Goal: Transaction & Acquisition: Purchase product/service

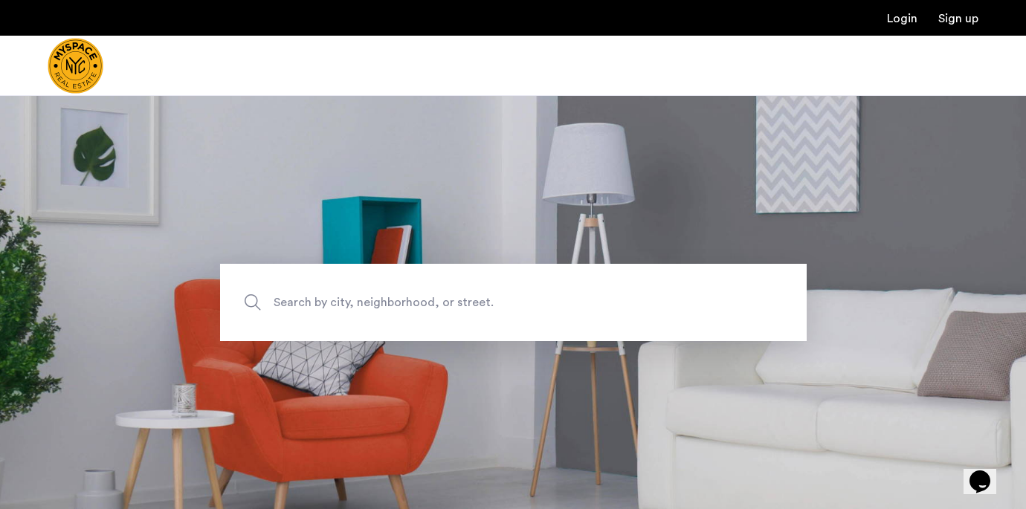
click at [387, 309] on span "Search by city, neighborhood, or street." at bounding box center [479, 302] width 410 height 20
click at [387, 309] on input "Search by city, neighborhood, or street." at bounding box center [513, 302] width 587 height 77
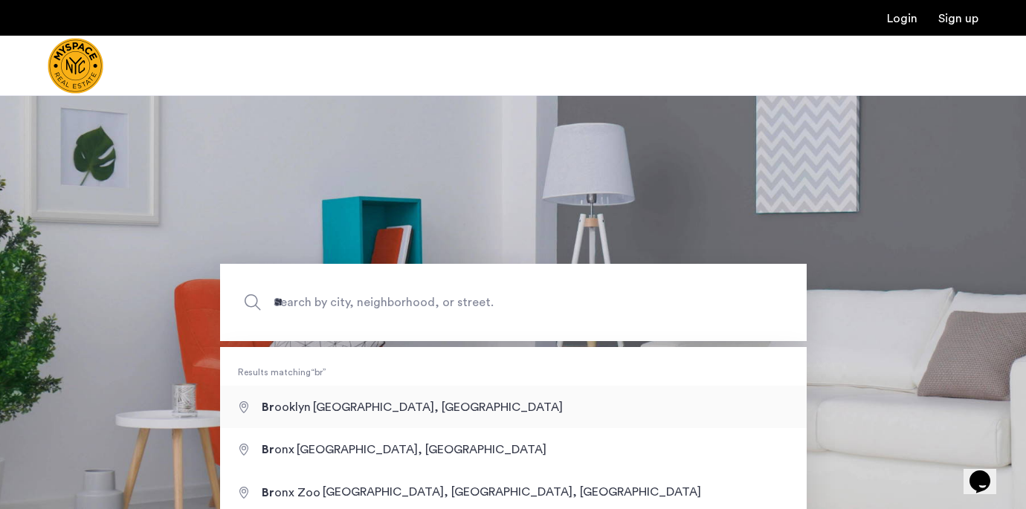
type input "**********"
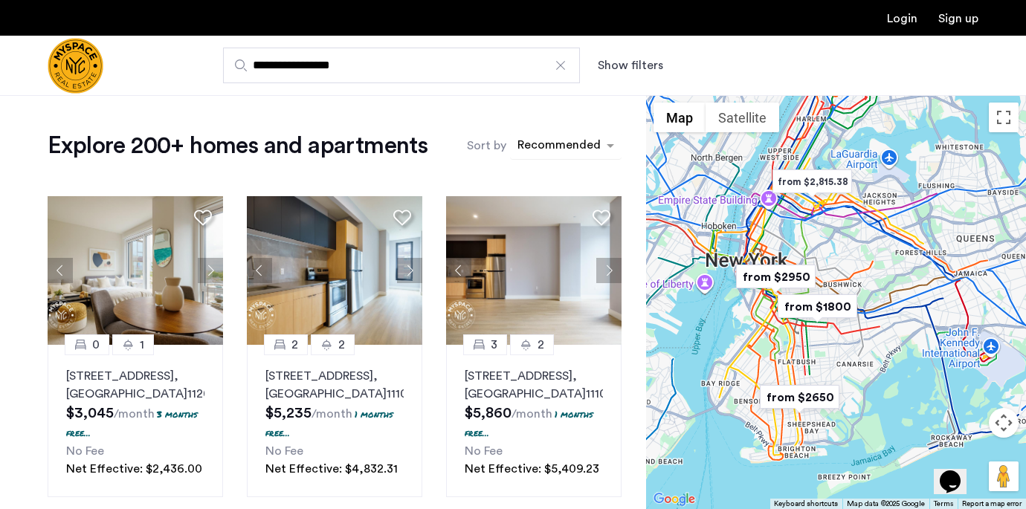
click at [564, 147] on div "sort-apartment" at bounding box center [559, 148] width 88 height 20
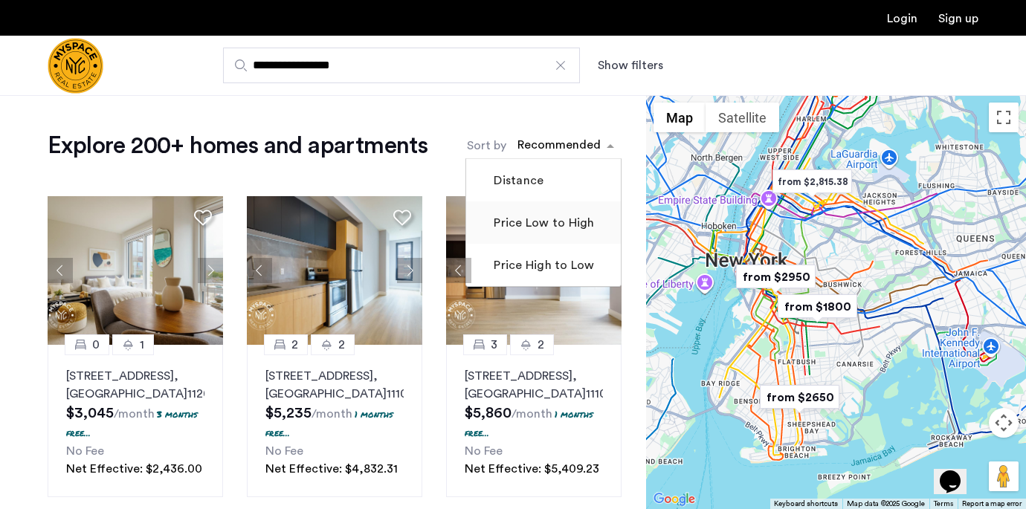
click at [547, 224] on label "Price Low to High" at bounding box center [542, 223] width 103 height 18
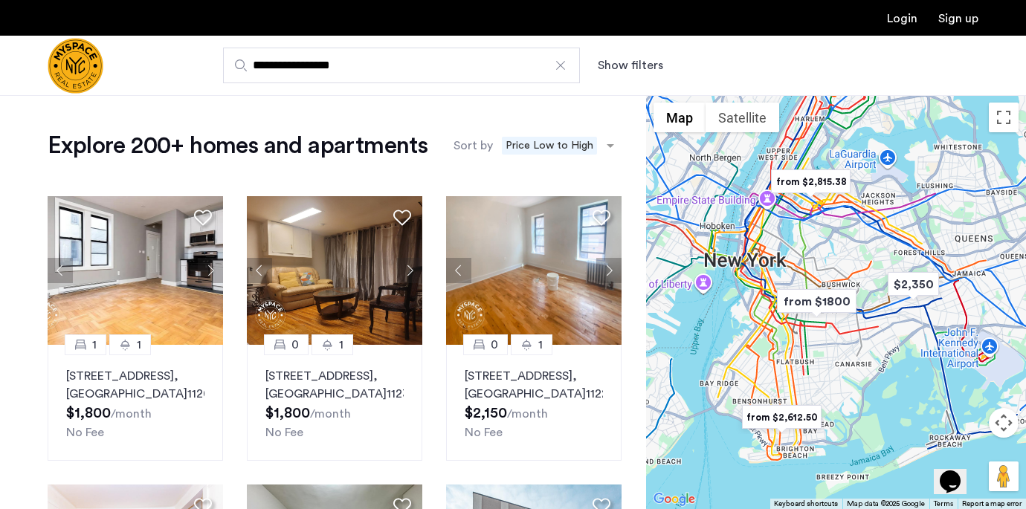
click at [648, 64] on button "Show filters" at bounding box center [630, 66] width 65 height 18
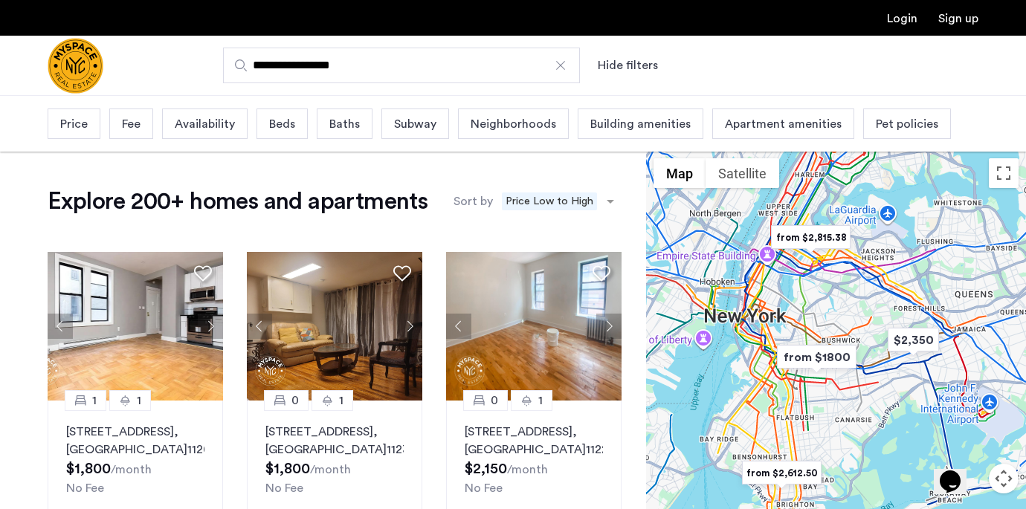
click at [76, 129] on span "Price" at bounding box center [74, 124] width 28 height 18
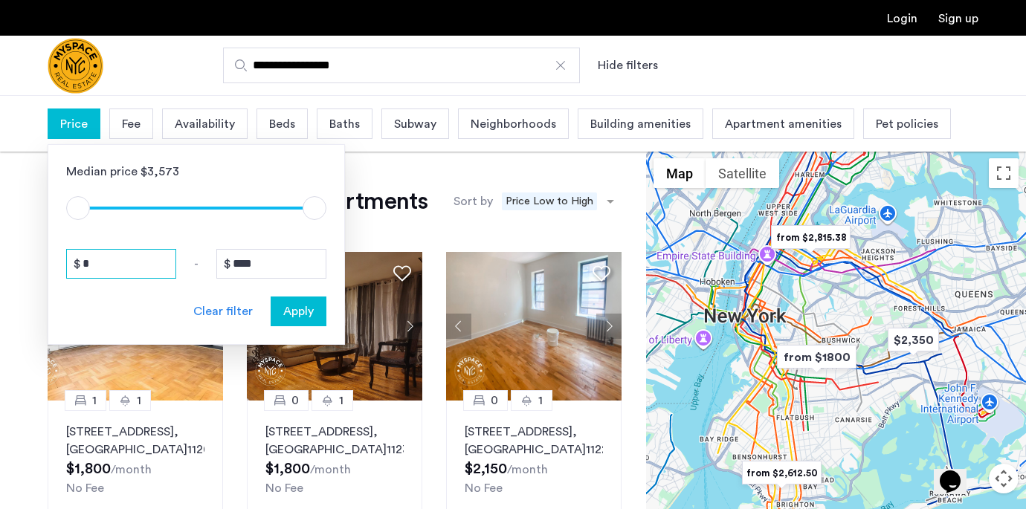
click at [109, 257] on input "*" at bounding box center [121, 264] width 110 height 30
type input "**"
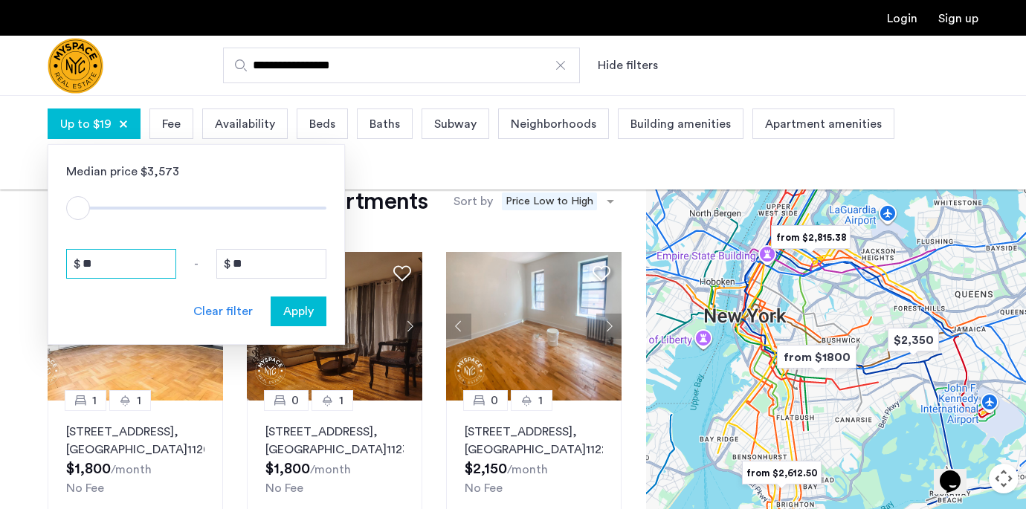
type input "***"
type input "****"
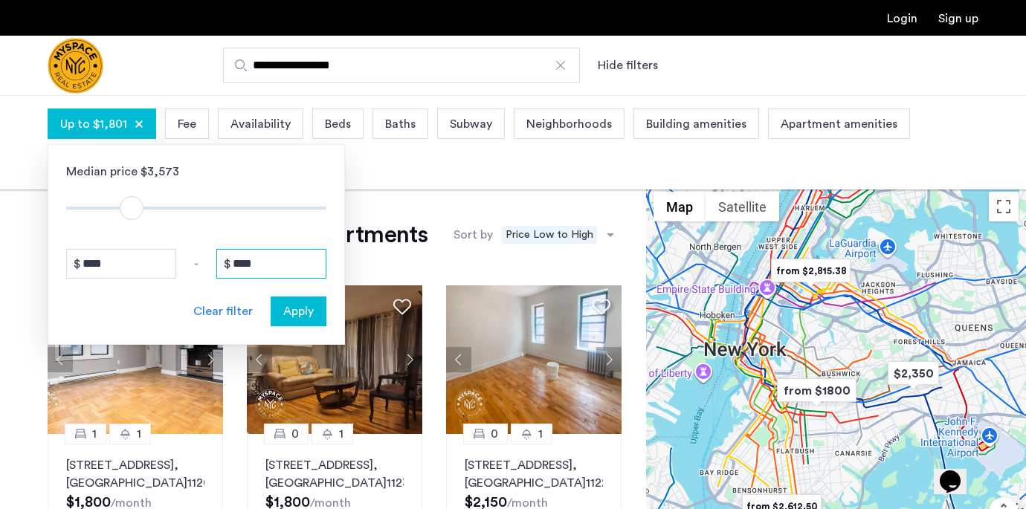
type input "*"
type input "****"
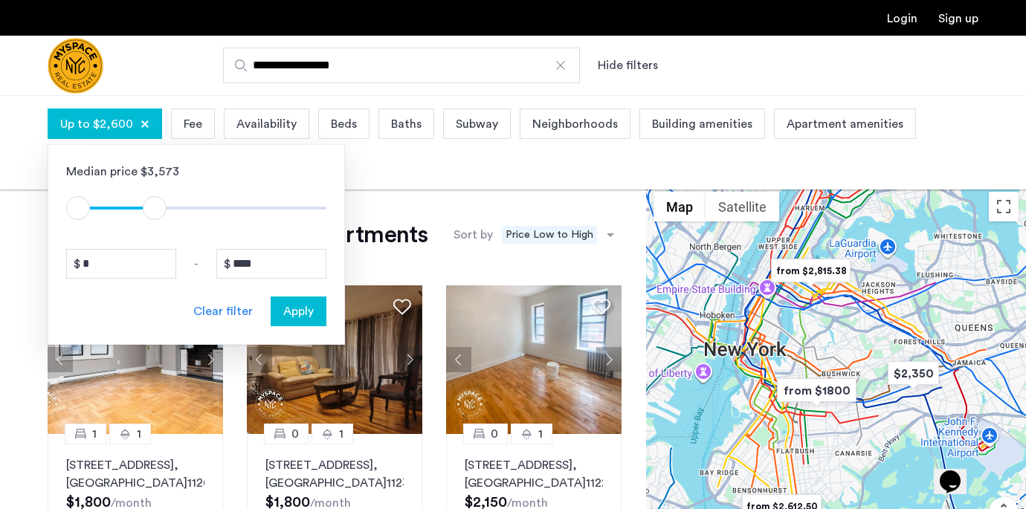
click at [309, 317] on span "Apply" at bounding box center [298, 312] width 30 height 18
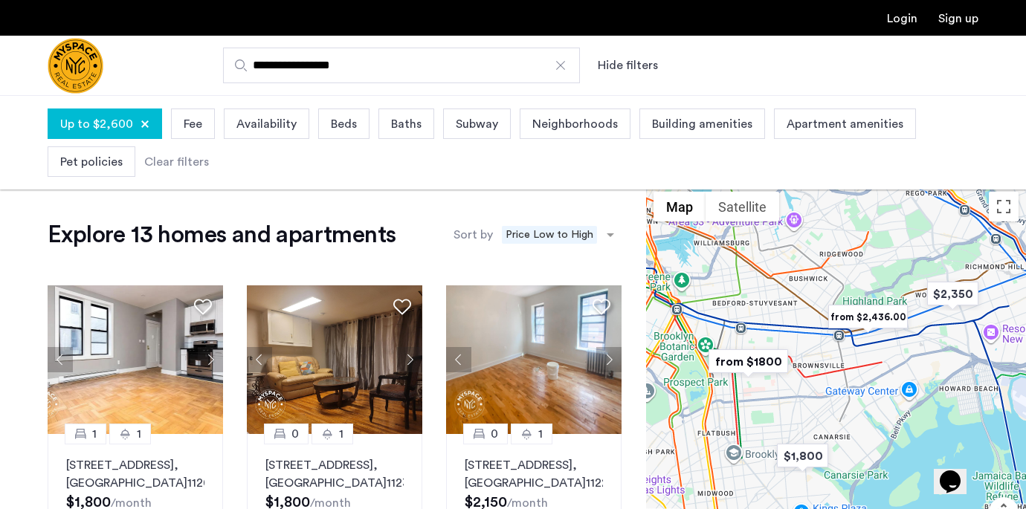
click at [726, 123] on span "Building amenities" at bounding box center [702, 124] width 100 height 18
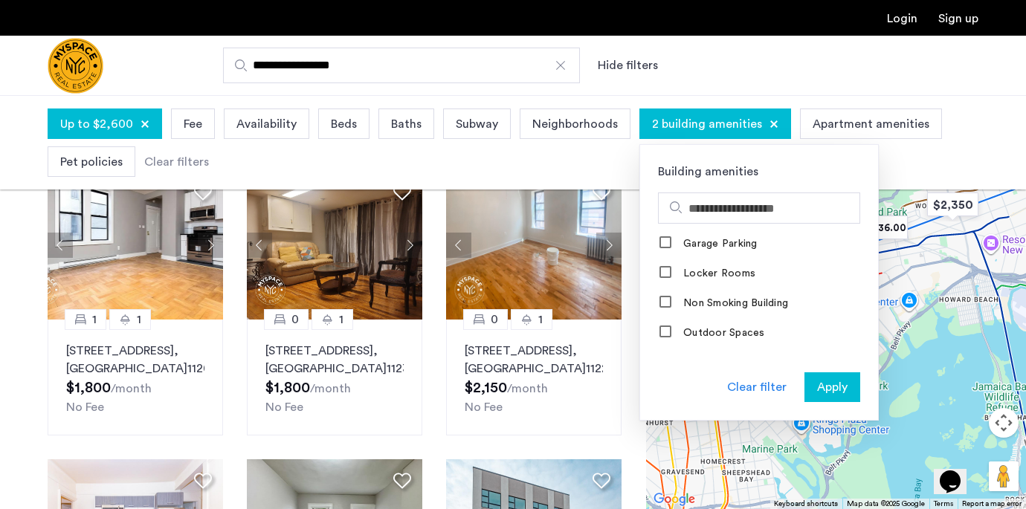
scroll to position [983, 0]
click at [846, 123] on span "Apartment amenities" at bounding box center [871, 124] width 117 height 18
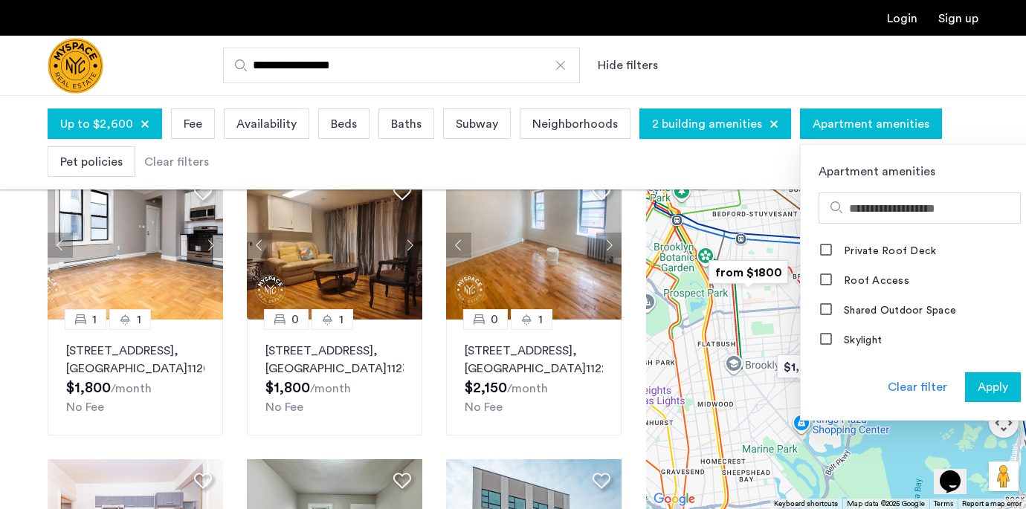
scroll to position [1201, 0]
click at [403, 156] on div "Up to $2,600 Fee Availability Beds Baths Subway Neighborhoods 2 building amenit…" at bounding box center [513, 143] width 931 height 76
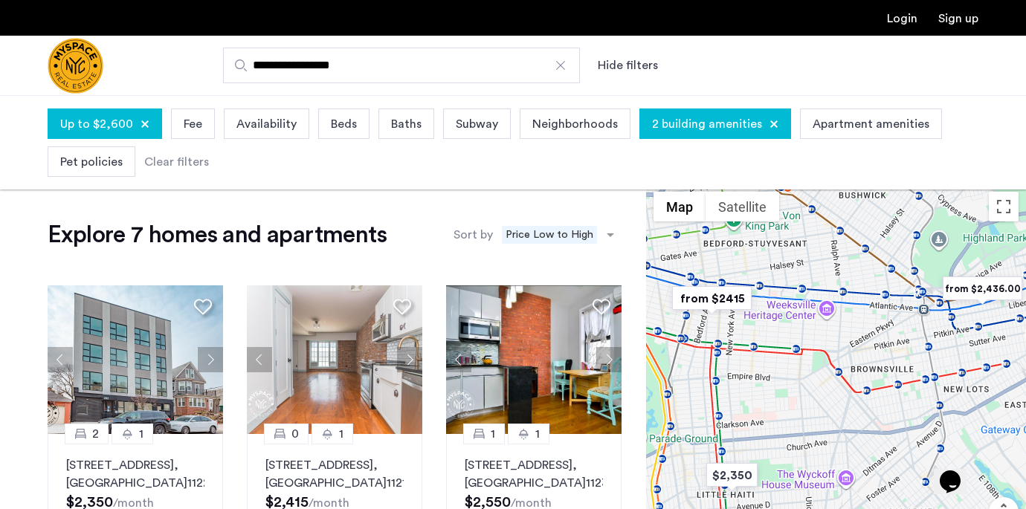
click at [239, 128] on span "Availability" at bounding box center [266, 124] width 60 height 18
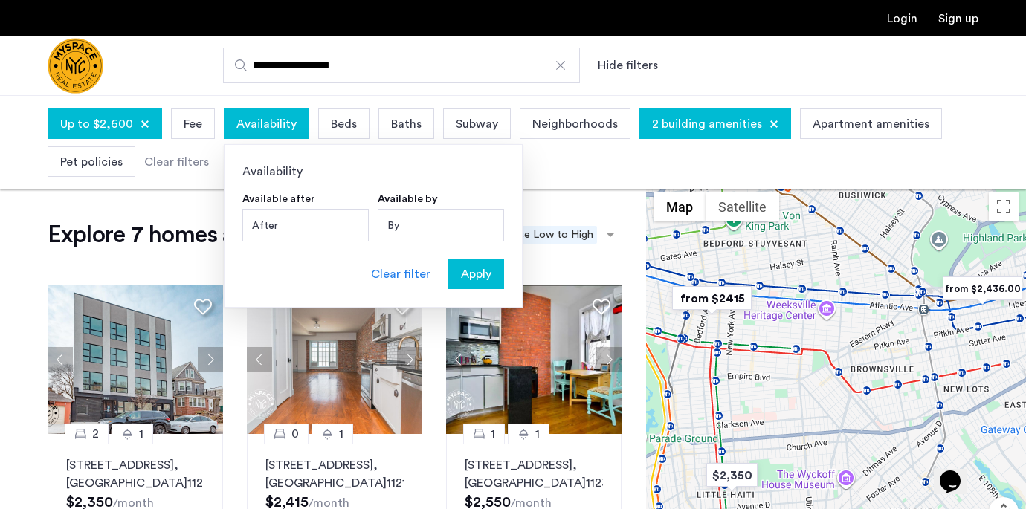
click at [193, 126] on span "Fee" at bounding box center [193, 124] width 19 height 18
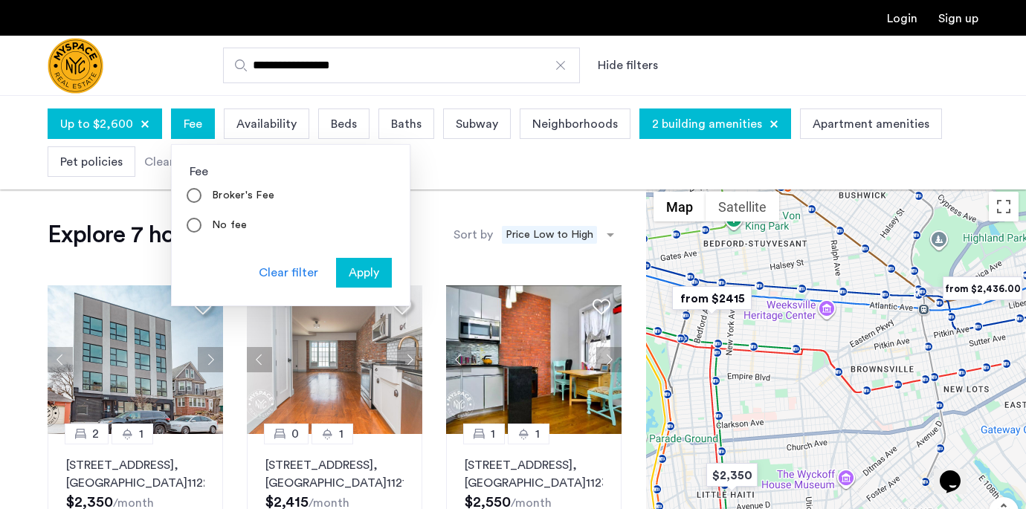
click at [340, 121] on span "Beds" at bounding box center [344, 124] width 26 height 18
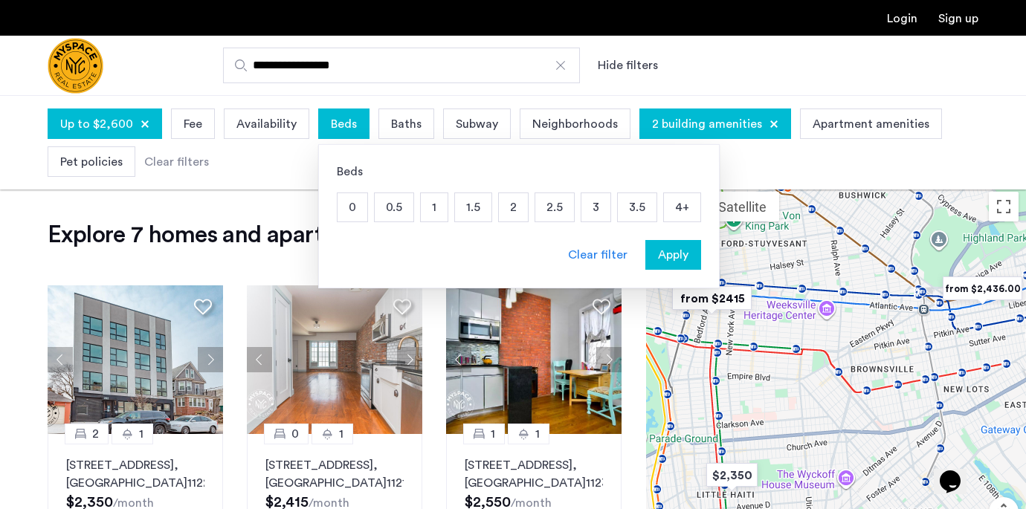
click at [347, 211] on p "0" at bounding box center [353, 207] width 30 height 28
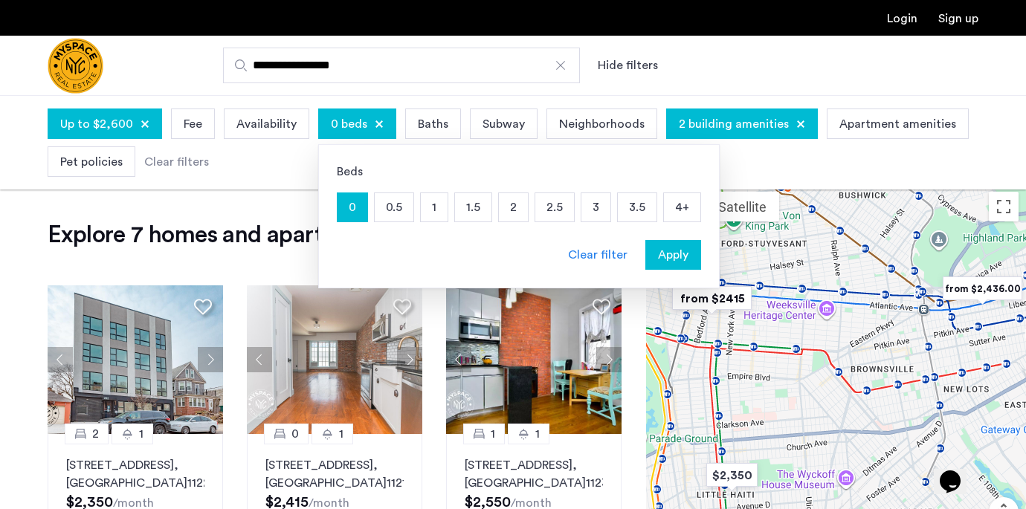
click at [672, 249] on span "Apply" at bounding box center [673, 255] width 30 height 18
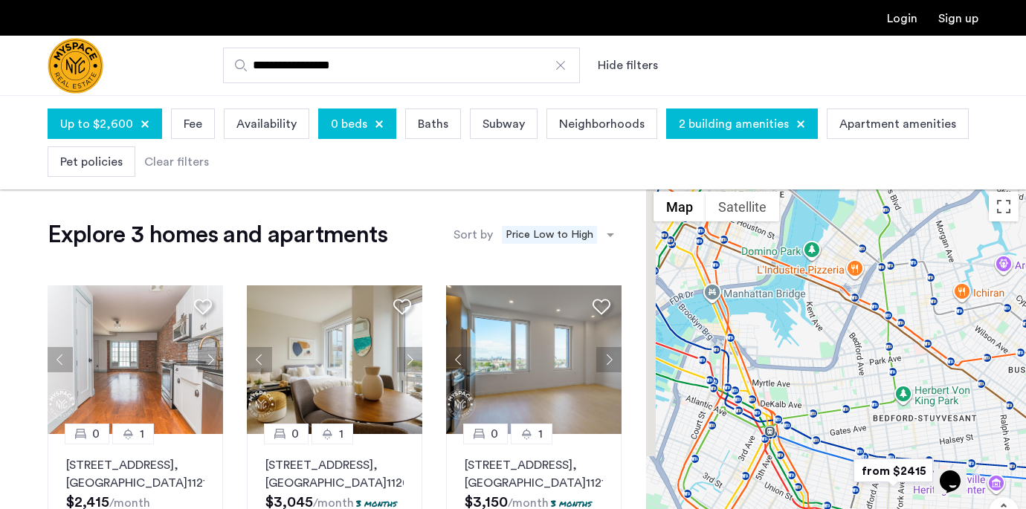
drag, startPoint x: 811, startPoint y: 286, endPoint x: 988, endPoint y: 383, distance: 201.7
click at [988, 383] on div at bounding box center [836, 391] width 380 height 414
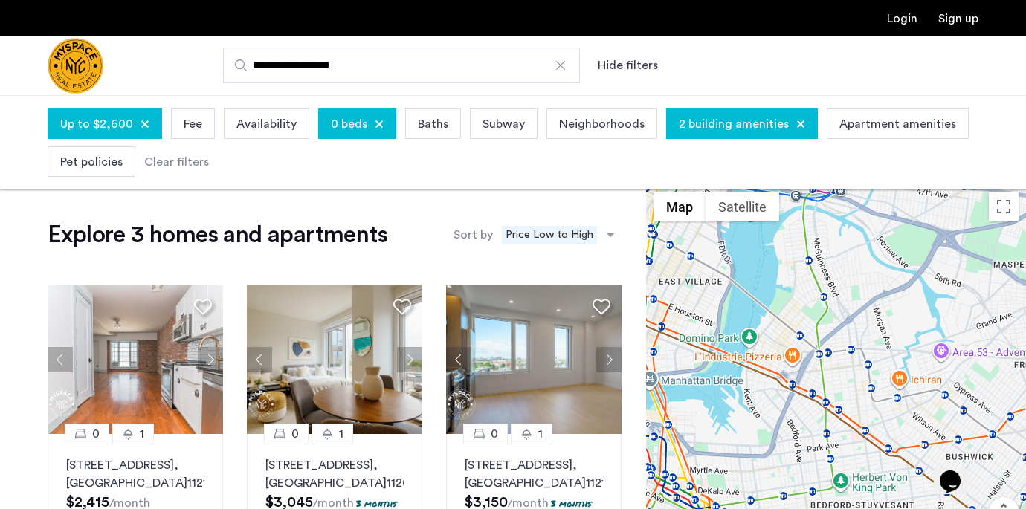
drag, startPoint x: 906, startPoint y: 346, endPoint x: 749, endPoint y: 500, distance: 220.3
click at [749, 500] on div at bounding box center [836, 391] width 380 height 414
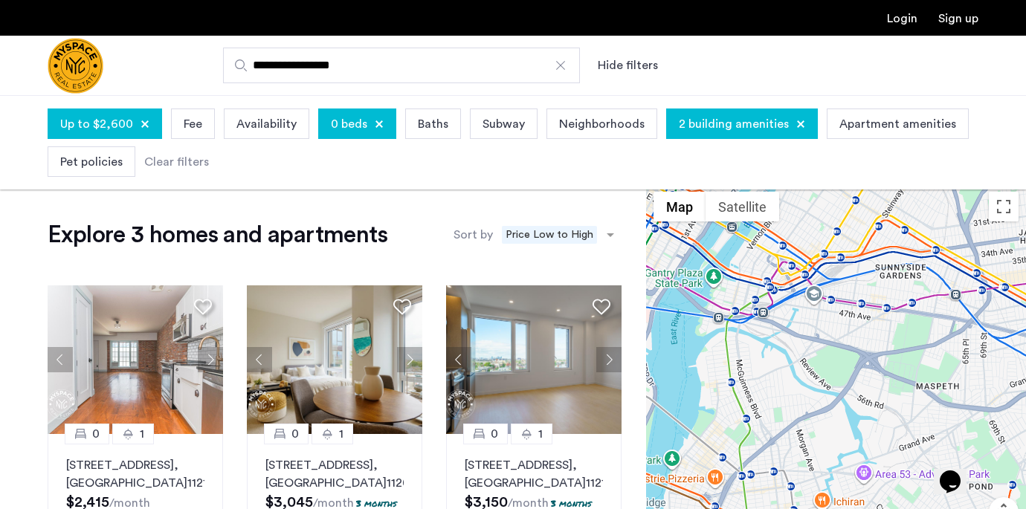
drag, startPoint x: 840, startPoint y: 382, endPoint x: 878, endPoint y: 446, distance: 74.4
click at [878, 446] on div at bounding box center [836, 391] width 380 height 414
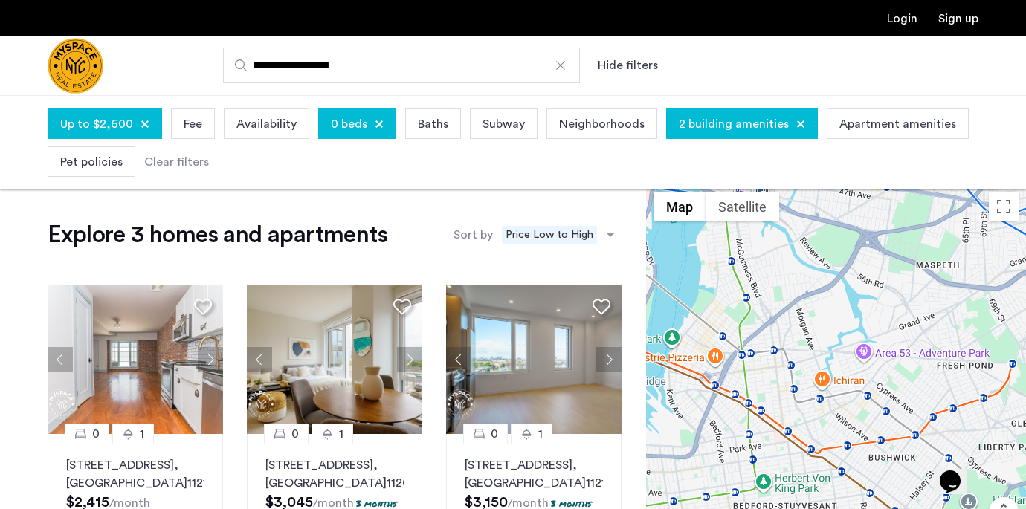
drag, startPoint x: 878, startPoint y: 402, endPoint x: 872, endPoint y: 283, distance: 119.1
click at [872, 283] on div at bounding box center [836, 391] width 380 height 414
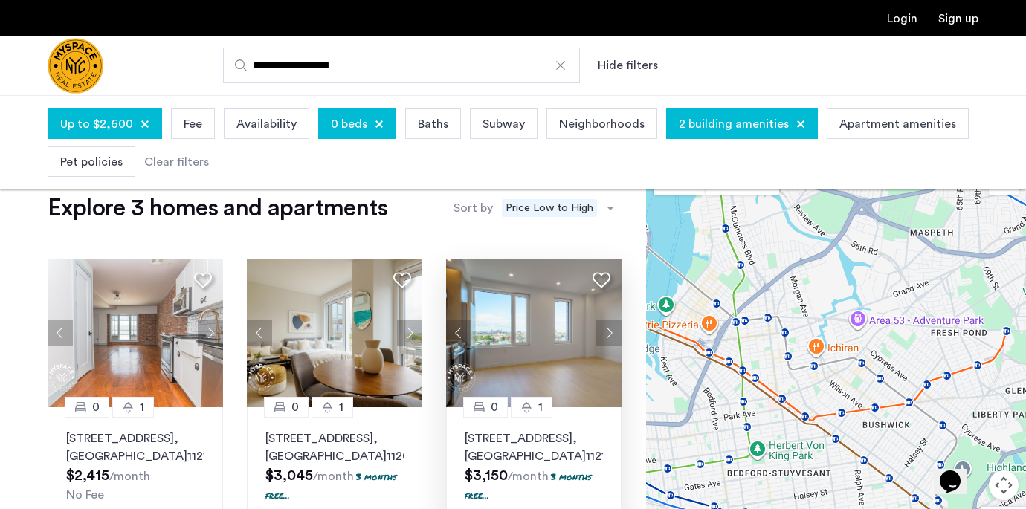
scroll to position [9, 0]
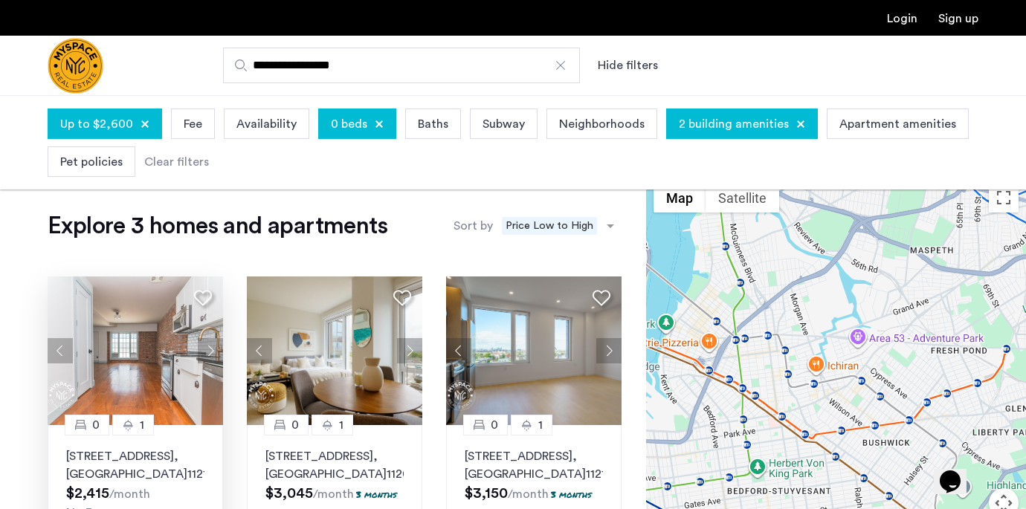
click at [152, 354] on img at bounding box center [136, 351] width 176 height 149
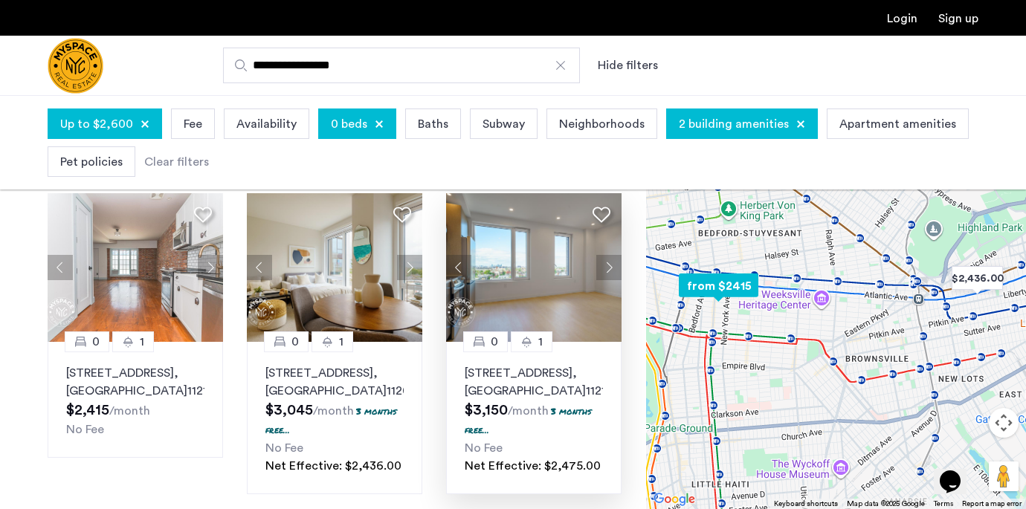
scroll to position [77, 0]
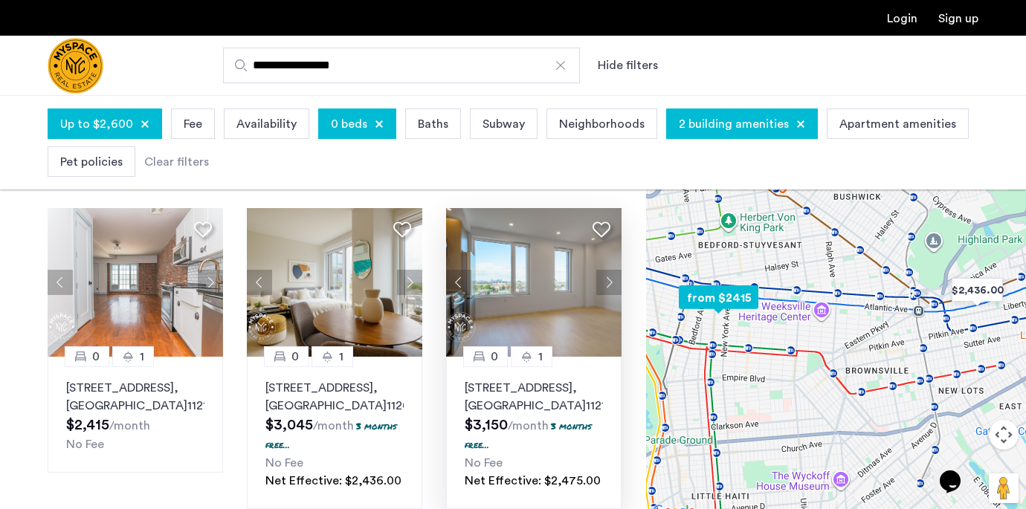
click at [600, 278] on button "Next apartment" at bounding box center [608, 282] width 25 height 25
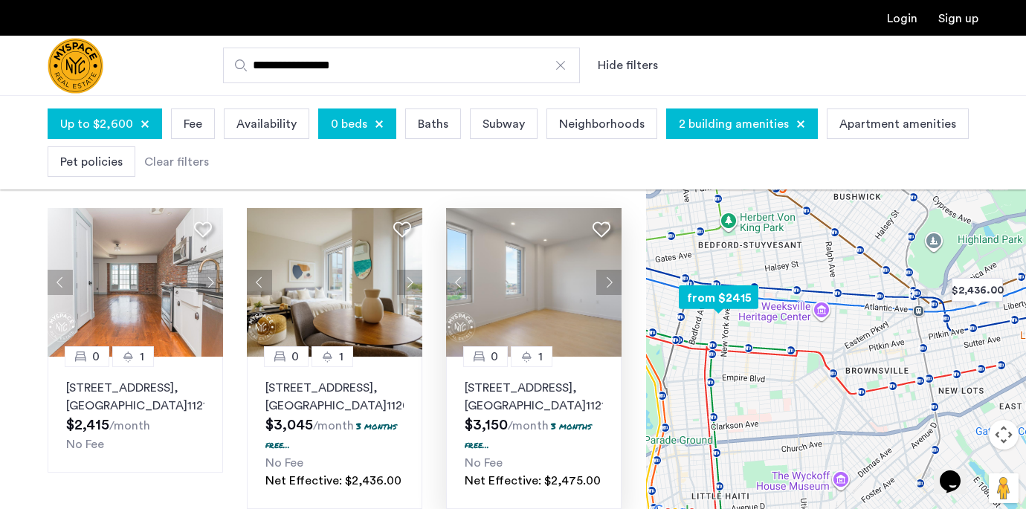
click at [600, 276] on button "Next apartment" at bounding box center [608, 282] width 25 height 25
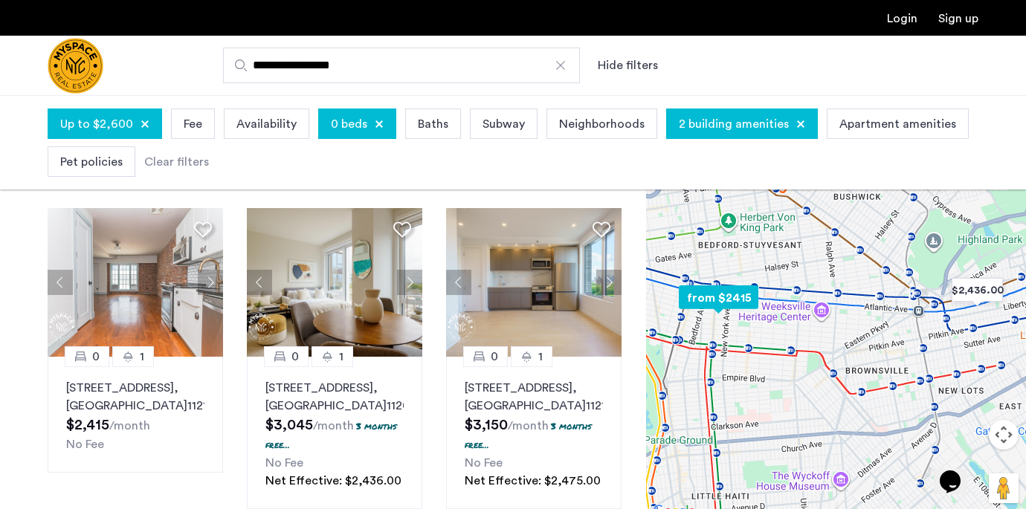
click at [567, 267] on img at bounding box center [534, 282] width 176 height 149
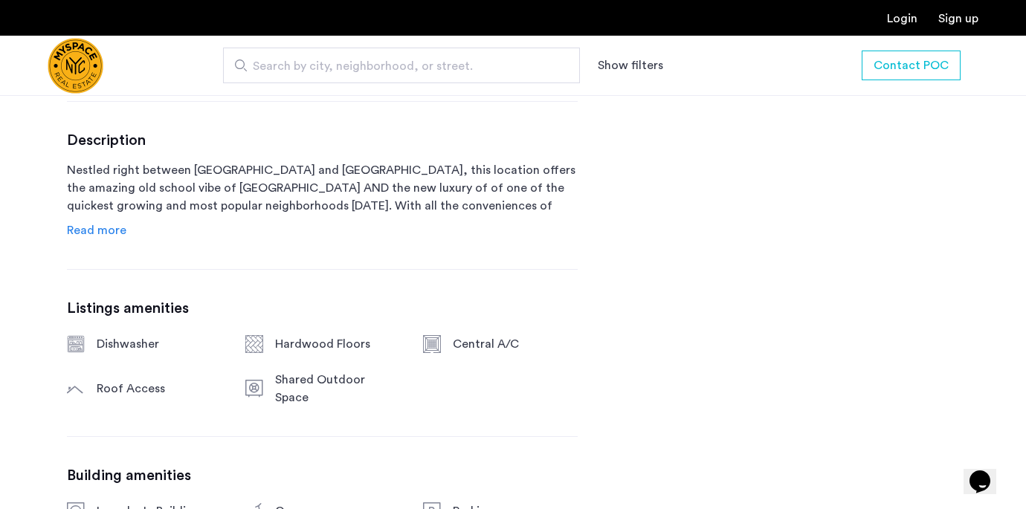
scroll to position [737, 0]
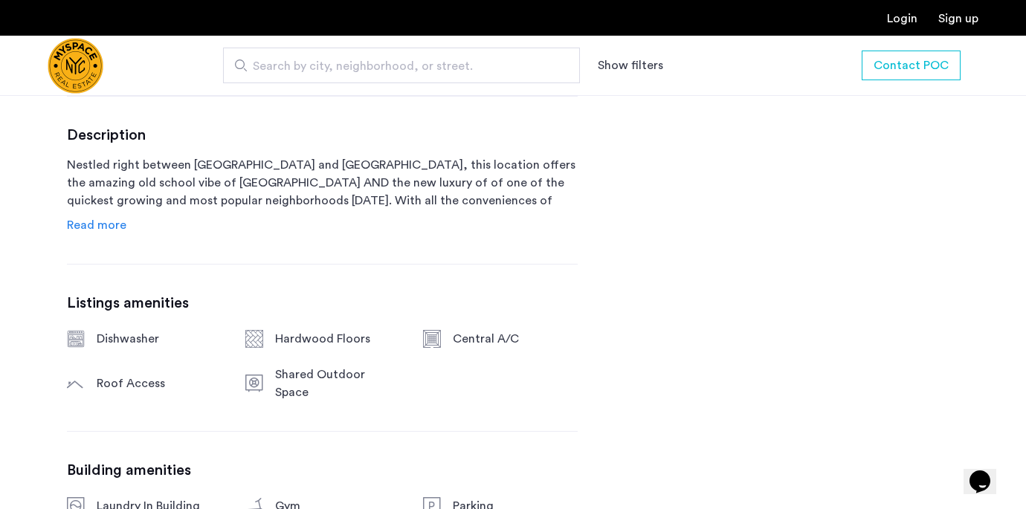
click at [104, 222] on span "Read more" at bounding box center [96, 225] width 59 height 12
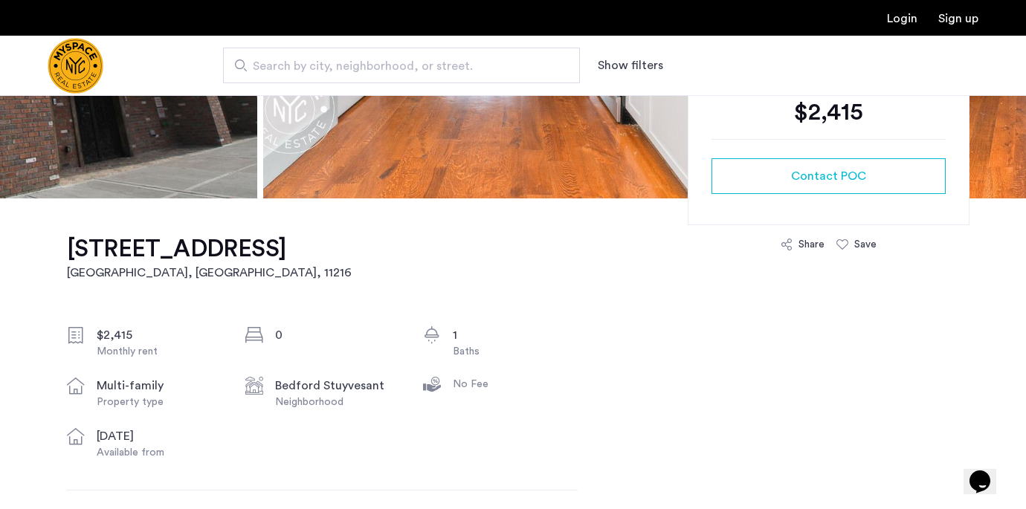
scroll to position [342, 0]
drag, startPoint x: 66, startPoint y: 243, endPoint x: 206, endPoint y: 245, distance: 139.8
click at [206, 245] on h1 "[STREET_ADDRESS]" at bounding box center [209, 250] width 285 height 30
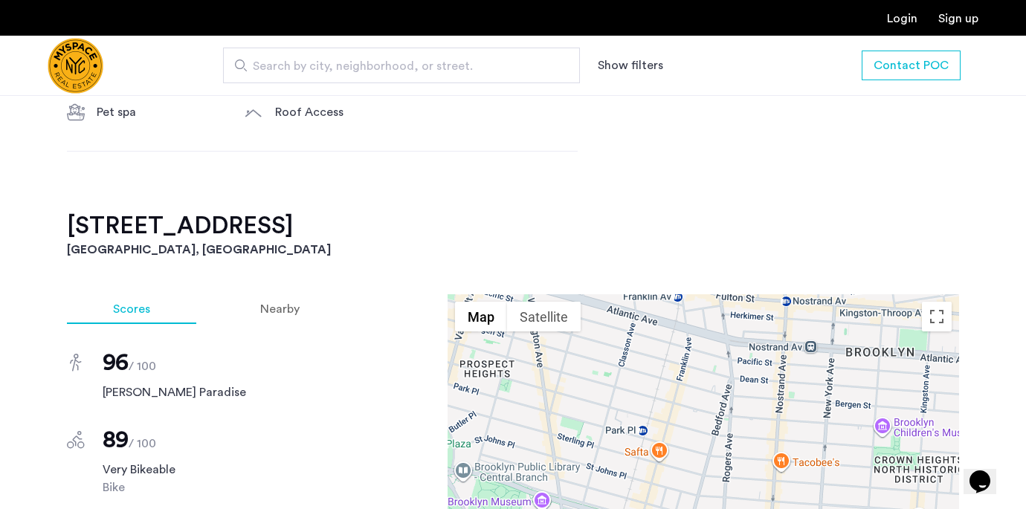
scroll to position [1243, 0]
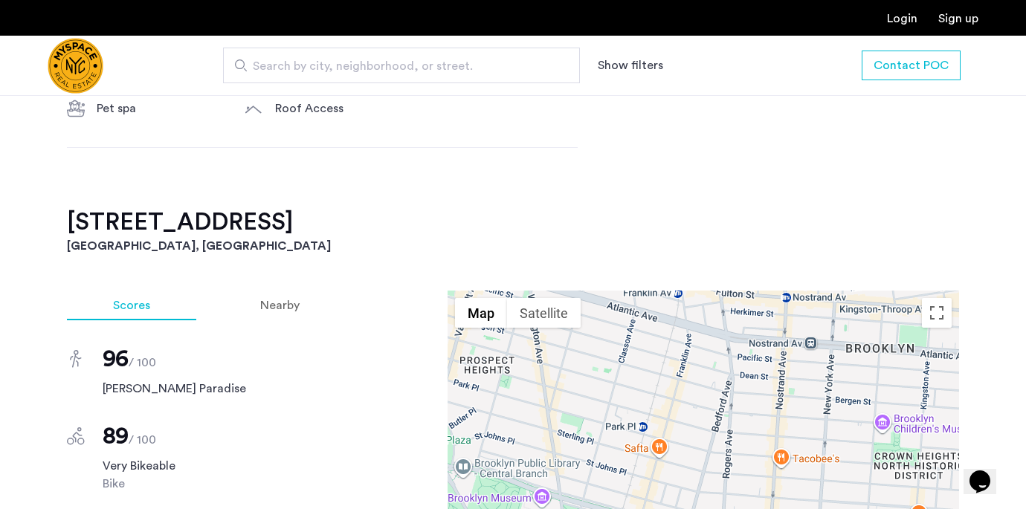
drag, startPoint x: 71, startPoint y: 247, endPoint x: 306, endPoint y: 242, distance: 235.8
click at [306, 237] on h2 "1499 Bedford Avenue, Unit 10B" at bounding box center [513, 222] width 892 height 30
copy h2 "1499 Bedford Avenue,"
